Goal: Information Seeking & Learning: Learn about a topic

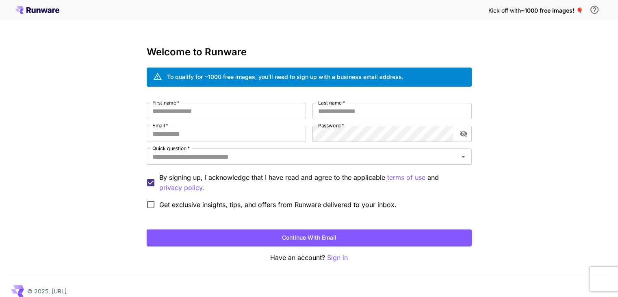
click at [534, 7] on span "~1000 free images! 🎈" at bounding box center [552, 10] width 62 height 7
click at [453, 272] on div "Kick off with ~1000 free images! 🎈 Welcome to Runware To qualify for ~1000 free…" at bounding box center [309, 153] width 618 height 306
click at [553, 122] on div "Kick off with ~1000 free images! 🎈 Welcome to Runware To qualify for ~1000 free…" at bounding box center [309, 153] width 618 height 306
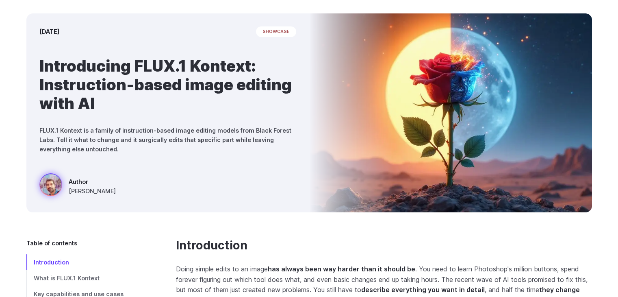
click at [210, 155] on div "[DATE] showcase Introducing FLUX.1 Kontext: Instruction-based image editing wit…" at bounding box center [167, 112] width 283 height 199
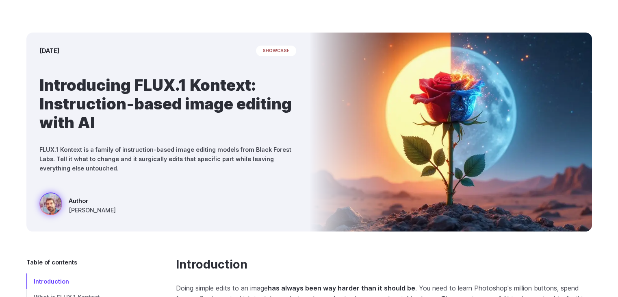
scroll to position [39, 0]
click at [345, 244] on div "[DATE] showcase Introducing FLUX.1 Kontext: Instruction-based image editing wit…" at bounding box center [309, 132] width 618 height 251
